Goal: Transaction & Acquisition: Purchase product/service

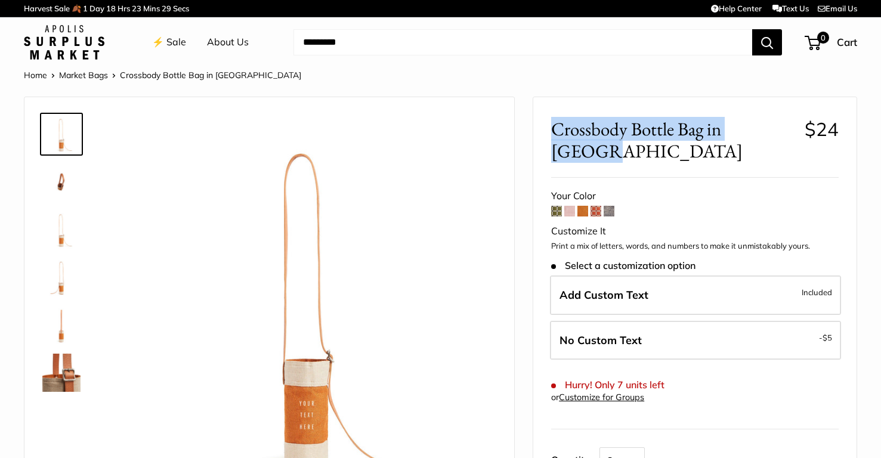
drag, startPoint x: 550, startPoint y: 125, endPoint x: 779, endPoint y: 132, distance: 228.5
click at [779, 132] on div "Crossbody Bottle Bag in Cognac $24 Save $39 $19 $58 / Your Color" at bounding box center [694, 358] width 323 height 523
copy span "Crossbody Bottle Bag in [GEOGRAPHIC_DATA]"
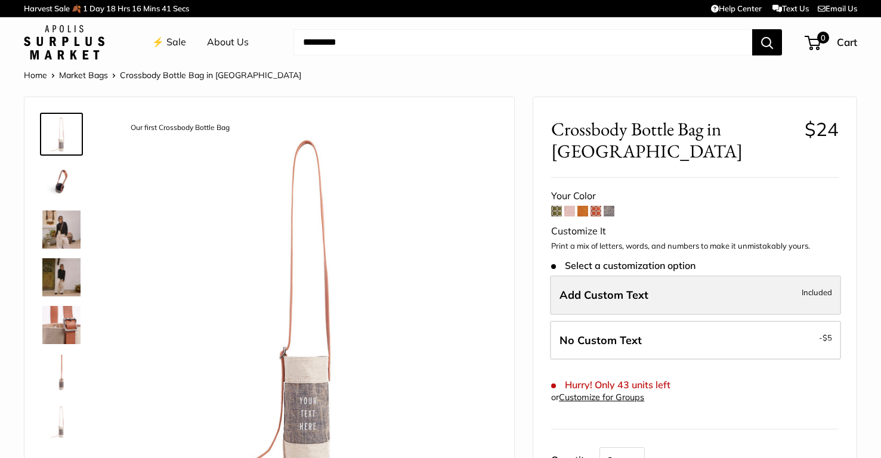
click at [615, 303] on label "Add Custom Text Included" at bounding box center [695, 295] width 291 height 39
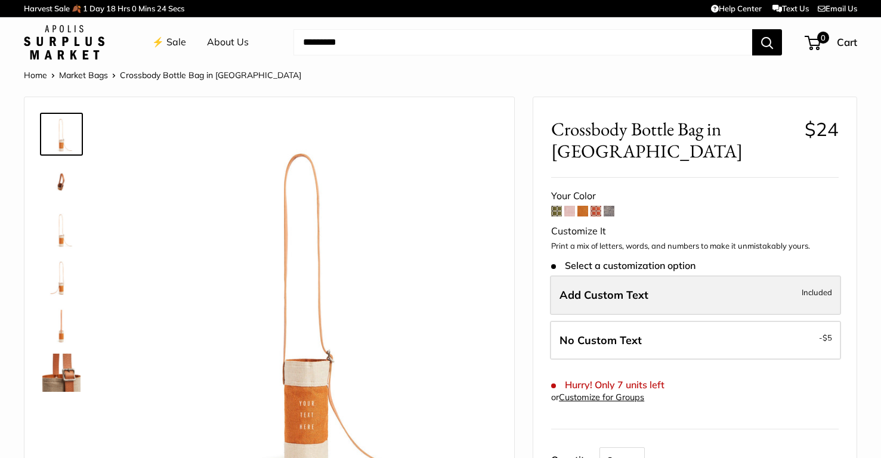
click at [614, 288] on span "Add Custom Text" at bounding box center [603, 295] width 89 height 14
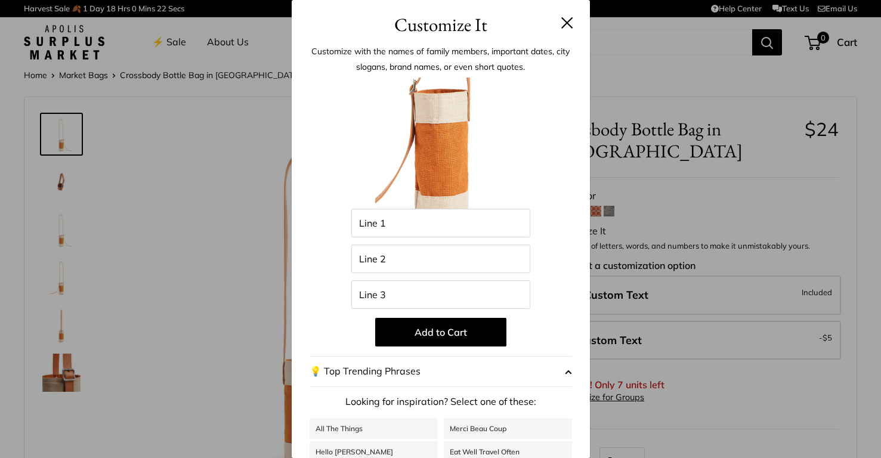
click at [579, 20] on header "Customize It" at bounding box center [441, 19] width 298 height 39
click at [574, 20] on header "Customize It" at bounding box center [441, 19] width 298 height 39
click at [569, 21] on button at bounding box center [567, 23] width 12 height 12
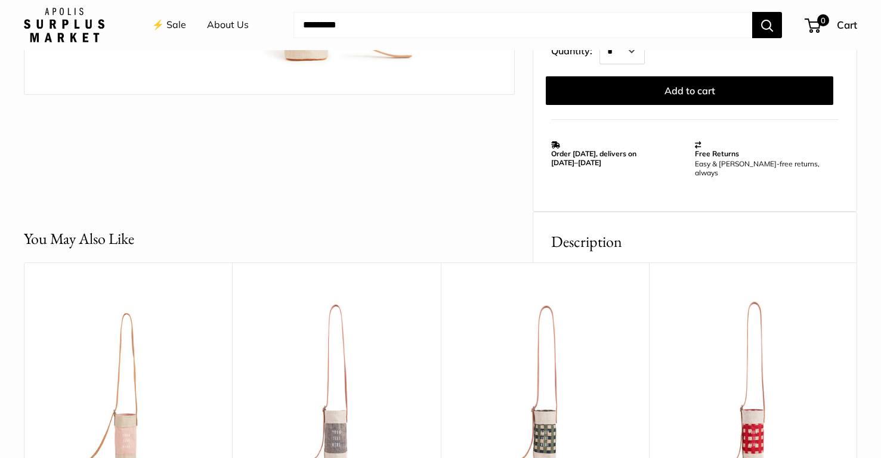
scroll to position [413, 0]
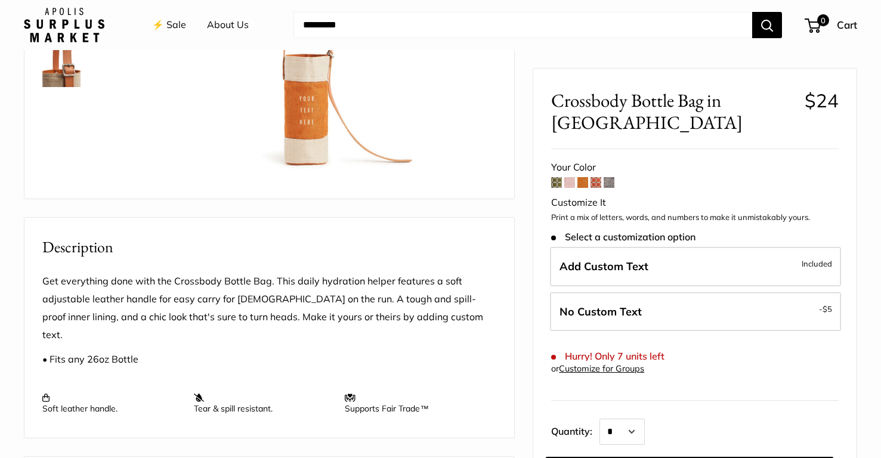
scroll to position [301, 0]
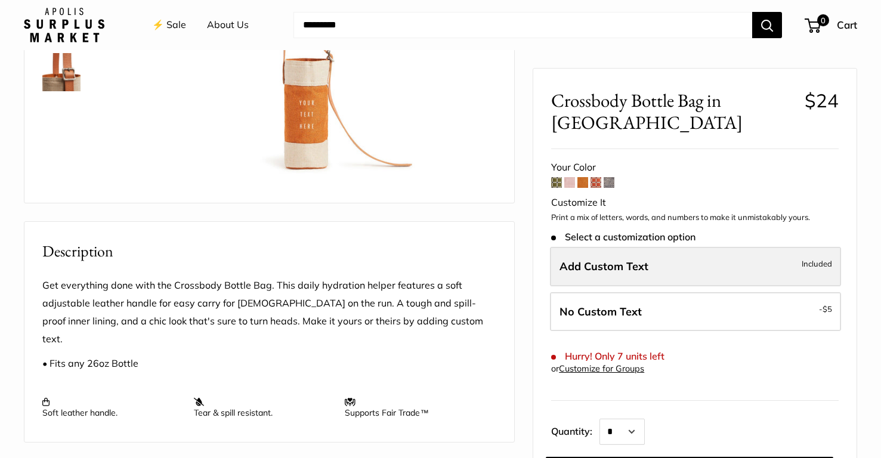
click at [590, 259] on span "Add Custom Text" at bounding box center [603, 266] width 89 height 14
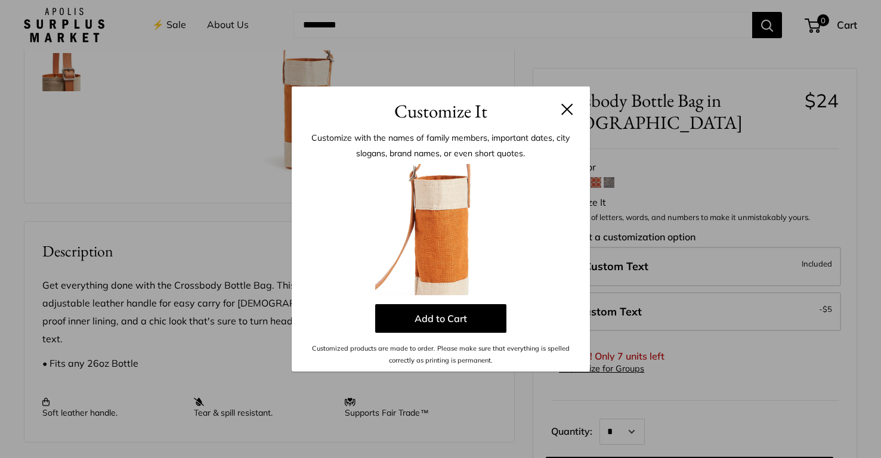
click at [568, 109] on button at bounding box center [567, 109] width 12 height 12
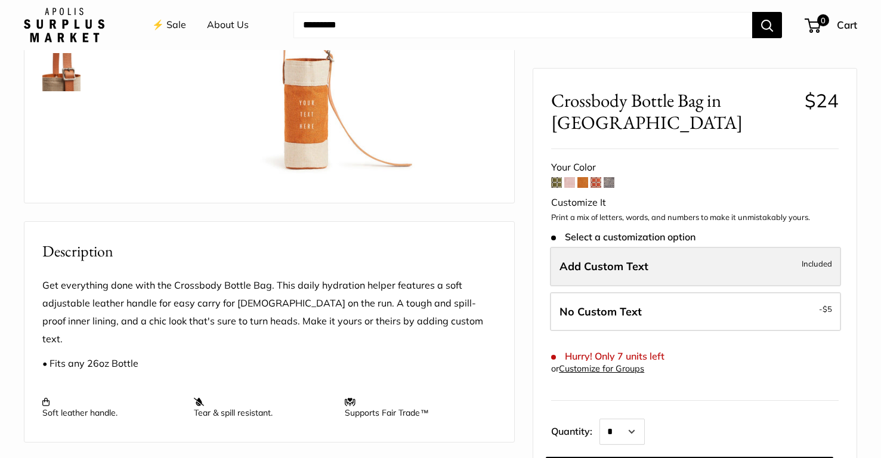
click at [599, 259] on span "Add Custom Text" at bounding box center [603, 266] width 89 height 14
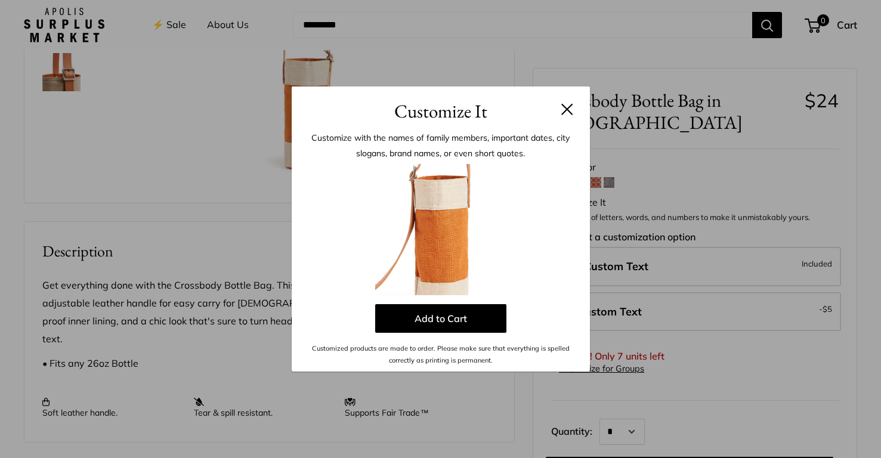
click at [566, 113] on button at bounding box center [567, 109] width 12 height 12
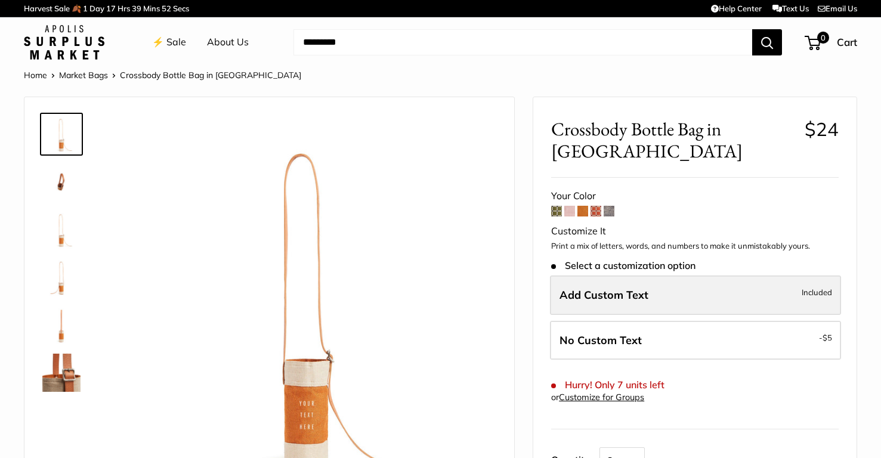
click at [574, 288] on span "Add Custom Text" at bounding box center [603, 295] width 89 height 14
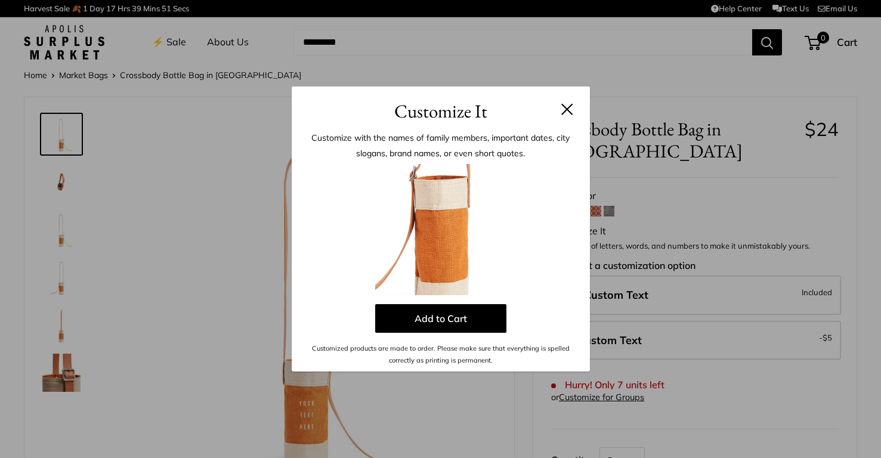
click at [577, 111] on header "Customize It" at bounding box center [441, 105] width 298 height 39
click at [571, 110] on button at bounding box center [567, 109] width 12 height 12
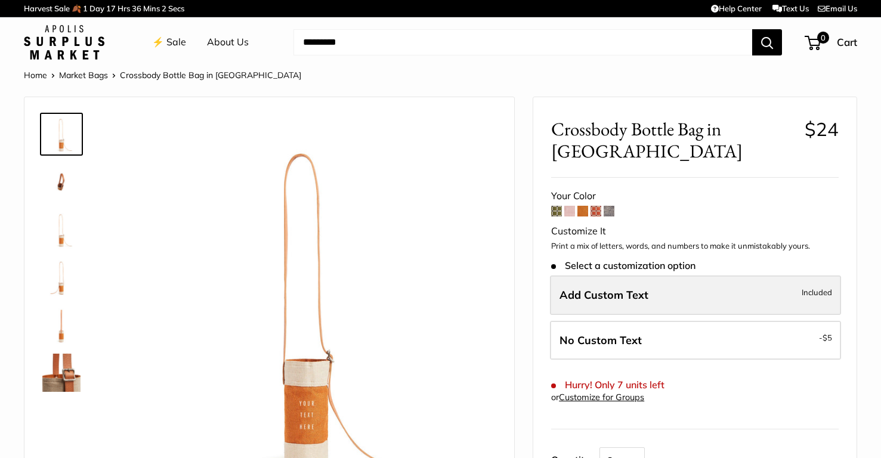
click at [589, 288] on span "Add Custom Text" at bounding box center [603, 295] width 89 height 14
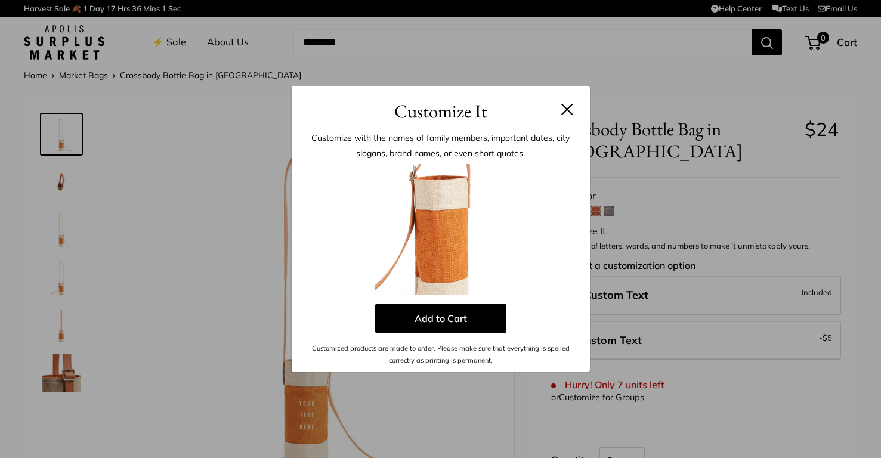
click at [562, 112] on button at bounding box center [567, 109] width 12 height 12
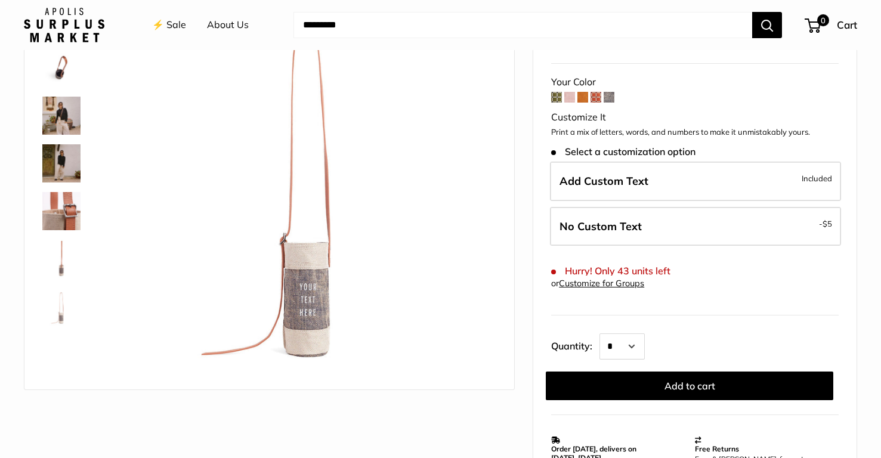
scroll to position [126, 0]
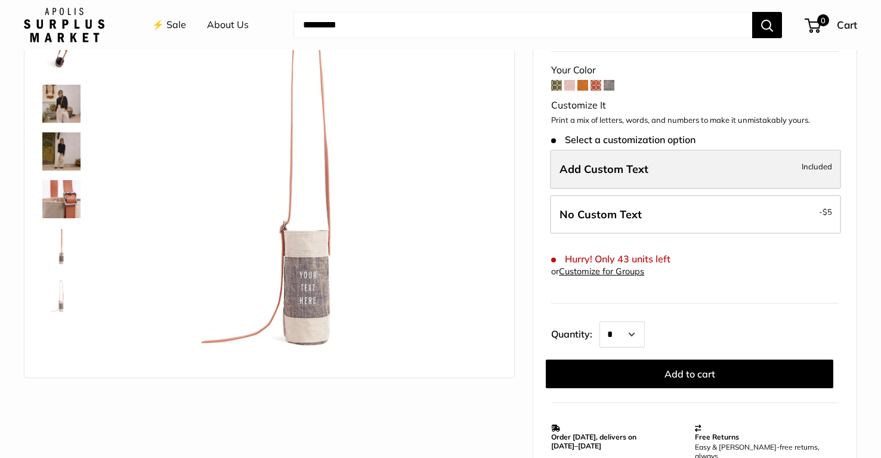
click at [588, 182] on label "Add Custom Text Included" at bounding box center [695, 169] width 291 height 39
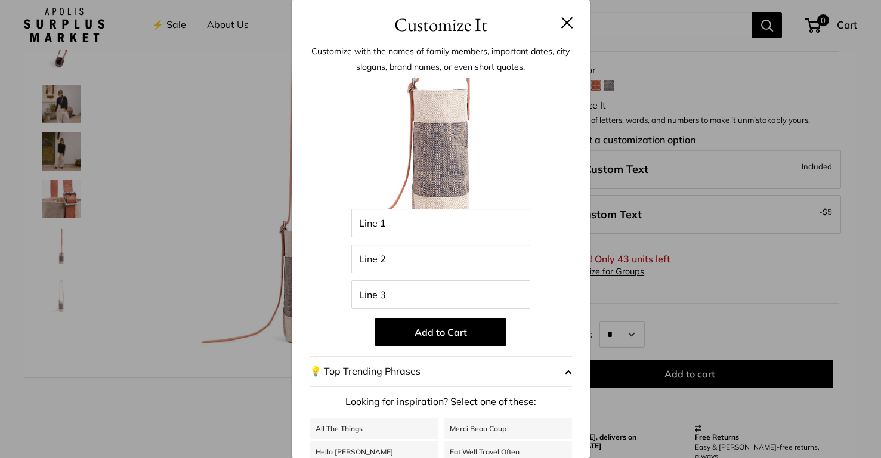
click at [563, 22] on button at bounding box center [567, 23] width 12 height 12
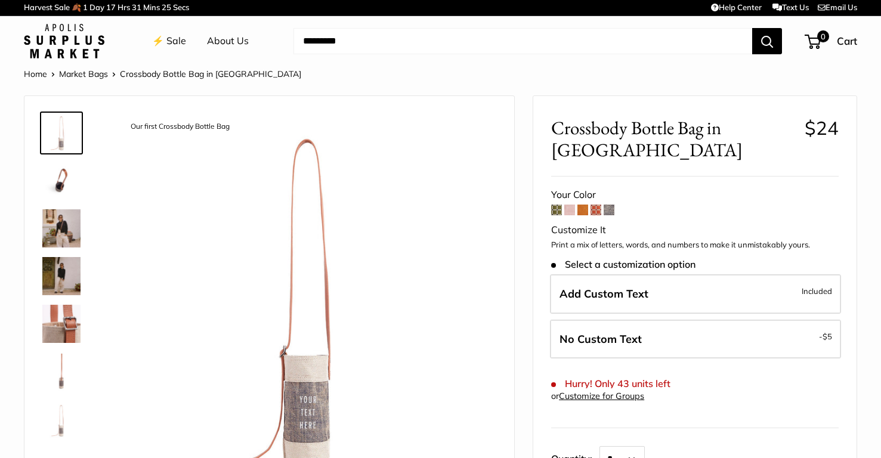
scroll to position [0, 0]
